Goal: Task Accomplishment & Management: Manage account settings

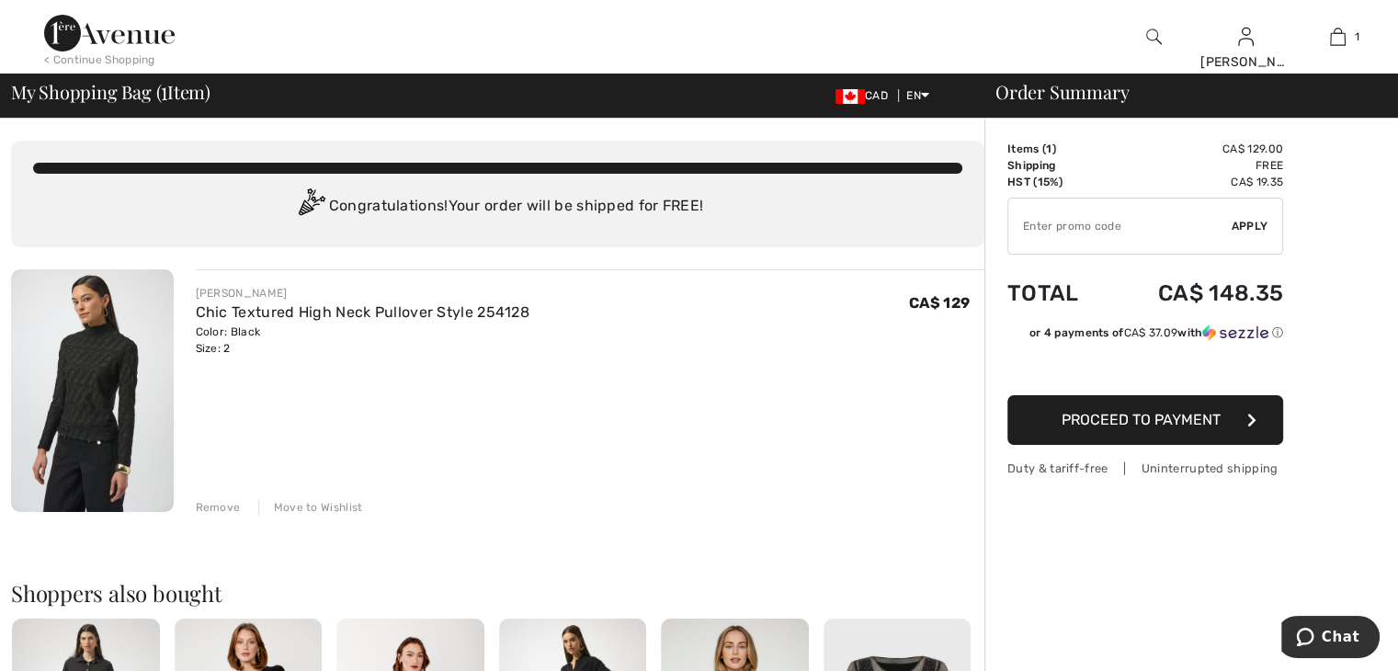
click at [330, 507] on div "Move to Wishlist" at bounding box center [310, 507] width 105 height 17
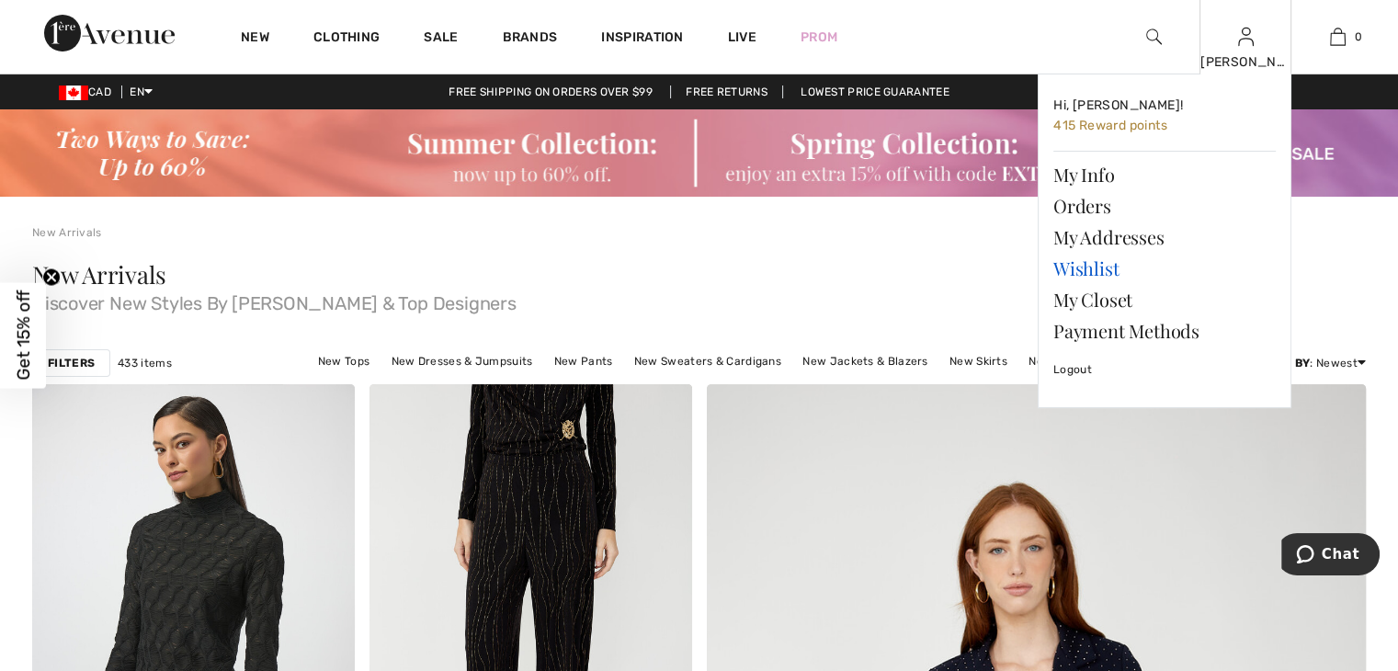
click at [1096, 269] on link "Wishlist" at bounding box center [1164, 268] width 222 height 31
